Goal: Entertainment & Leisure: Browse casually

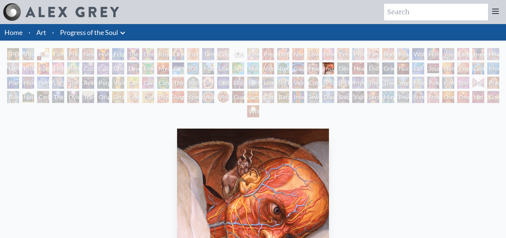
click at [109, 58] on div "Holy Grail" at bounding box center [103, 54] width 12 height 12
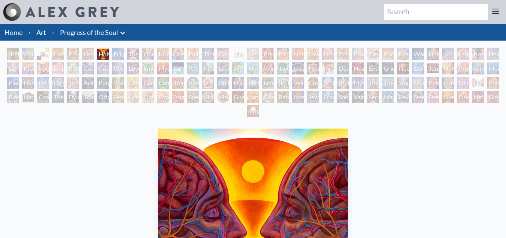
click at [132, 54] on div "The Kiss" at bounding box center [133, 54] width 12 height 12
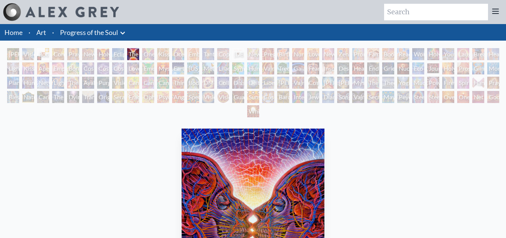
click at [29, 81] on div "Human Geometry" at bounding box center [28, 83] width 12 height 12
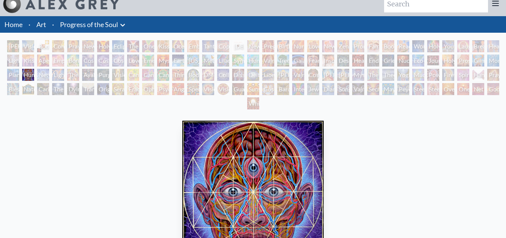
scroll to position [8, 0]
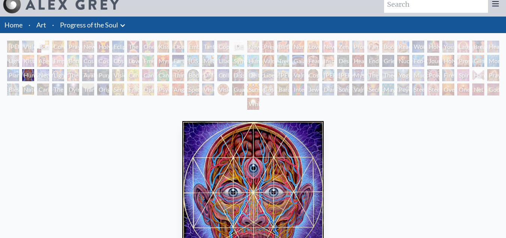
click at [37, 77] on div "Networks" at bounding box center [43, 75] width 12 height 12
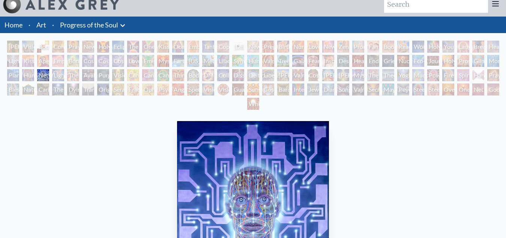
click at [57, 77] on div "Lightworker" at bounding box center [58, 75] width 12 height 12
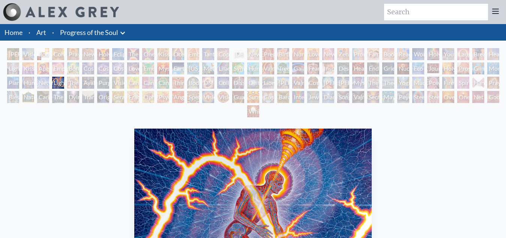
click at [67, 84] on div "The Shulgins and their Alchemical Angels" at bounding box center [73, 83] width 12 height 12
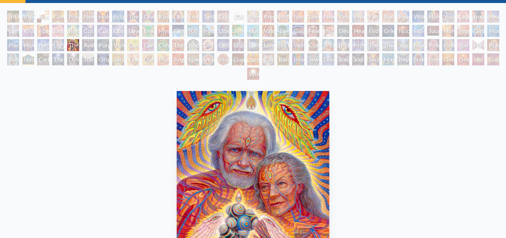
scroll to position [57, 0]
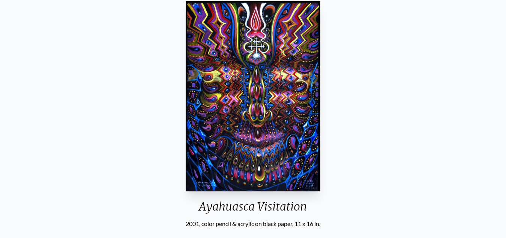
scroll to position [128, 0]
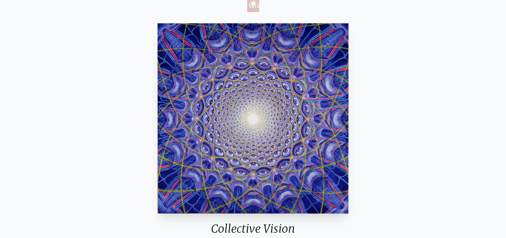
scroll to position [106, 0]
